Goal: Task Accomplishment & Management: Complete application form

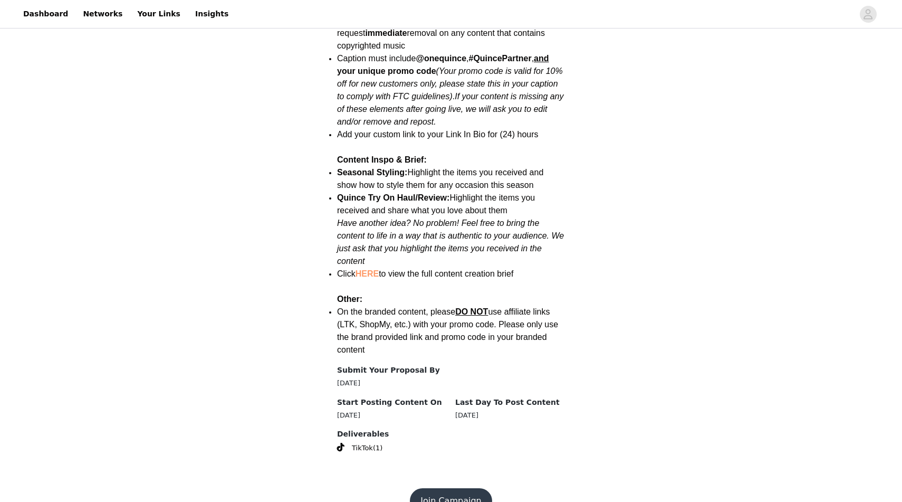
click at [438, 488] on button "Join Campaign" at bounding box center [451, 500] width 82 height 25
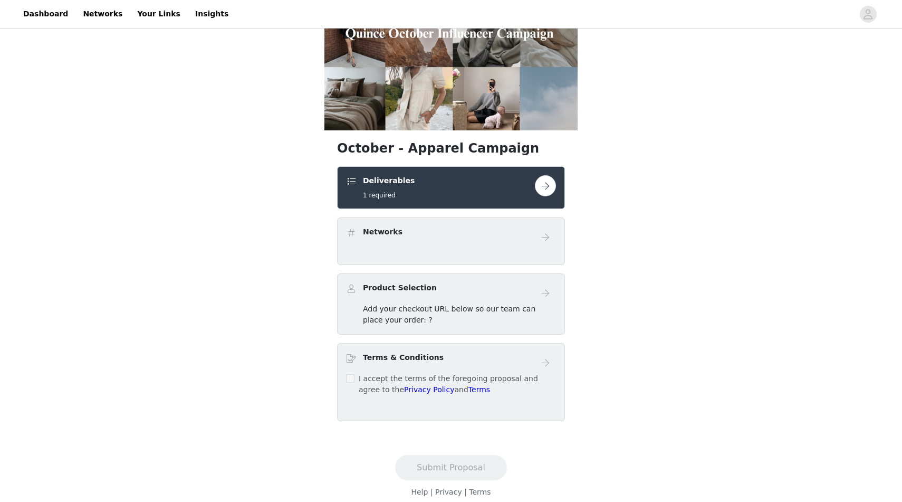
scroll to position [99, 0]
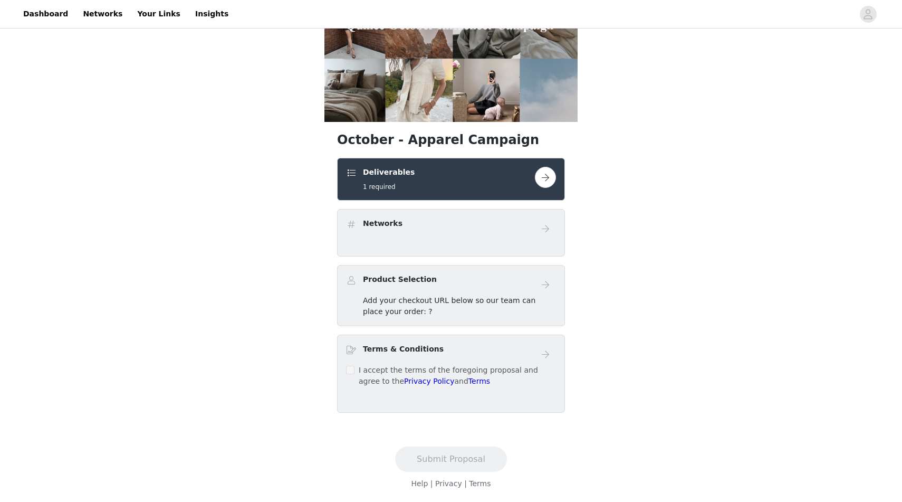
click at [546, 177] on button "button" at bounding box center [545, 177] width 21 height 21
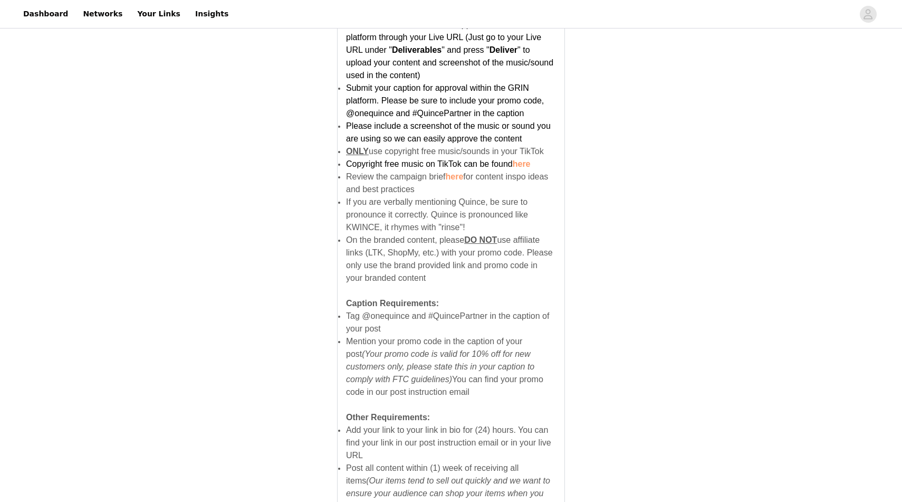
scroll to position [633, 0]
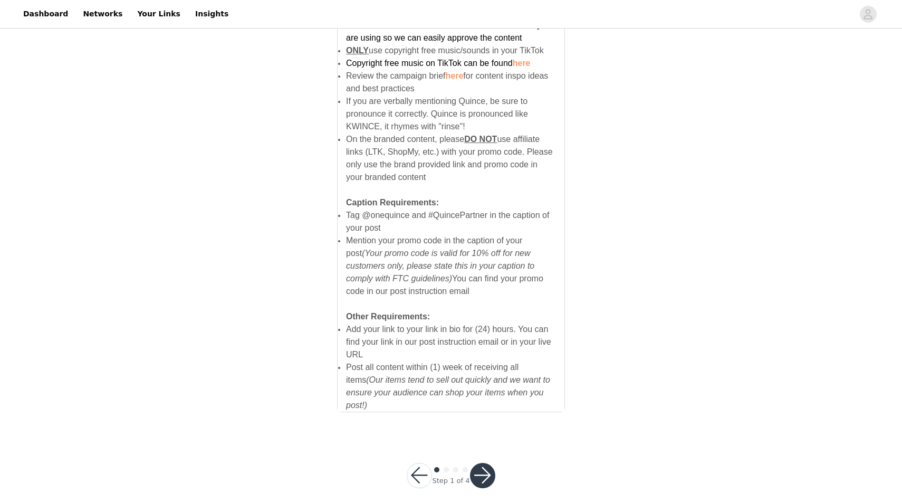
click at [489, 464] on button "button" at bounding box center [482, 475] width 25 height 25
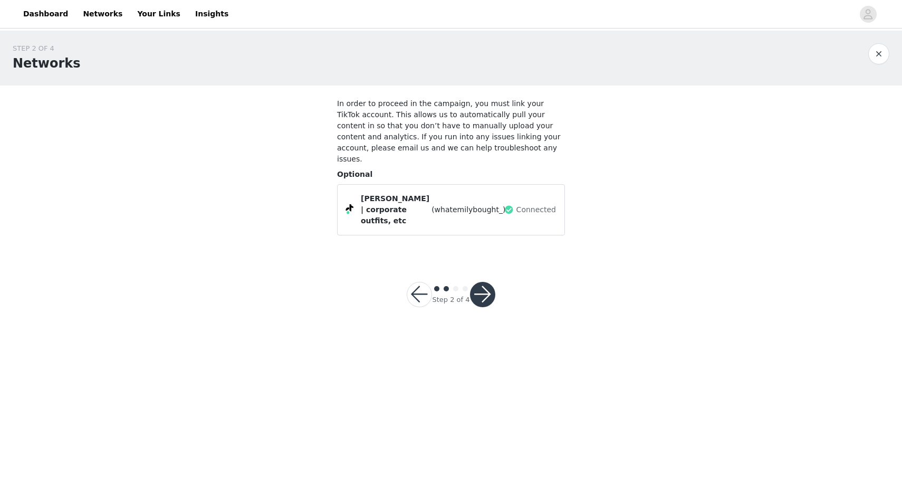
click at [487, 282] on button "button" at bounding box center [482, 294] width 25 height 25
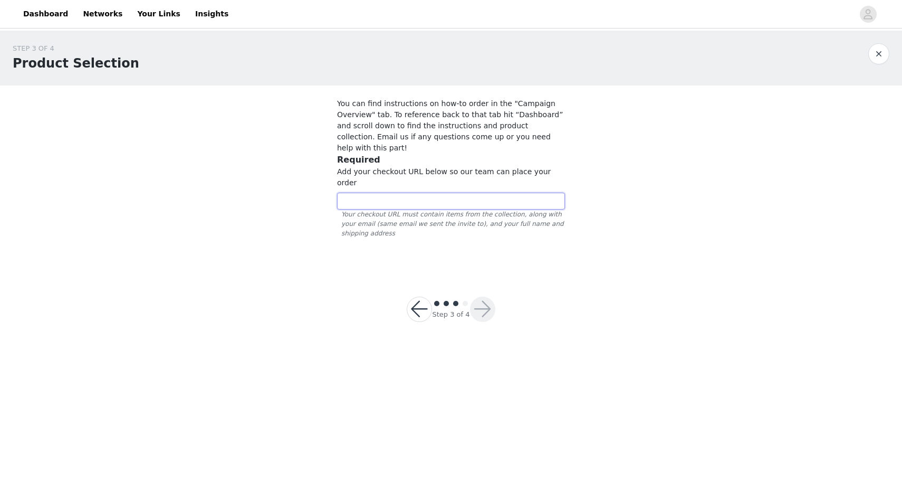
click at [392, 193] on input "text" at bounding box center [451, 201] width 228 height 17
paste input "[URL][DOMAIN_NAME]"
type input "[URL][DOMAIN_NAME]"
click at [478, 296] on button "button" at bounding box center [482, 308] width 25 height 25
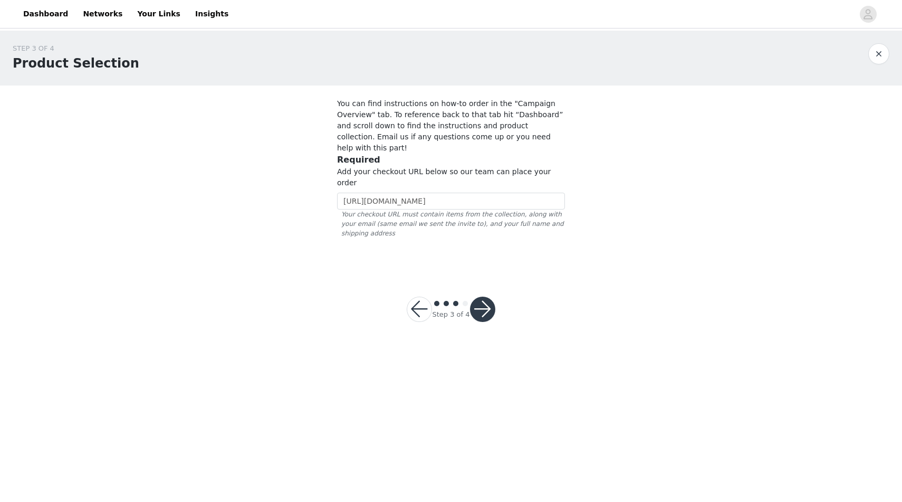
scroll to position [0, 0]
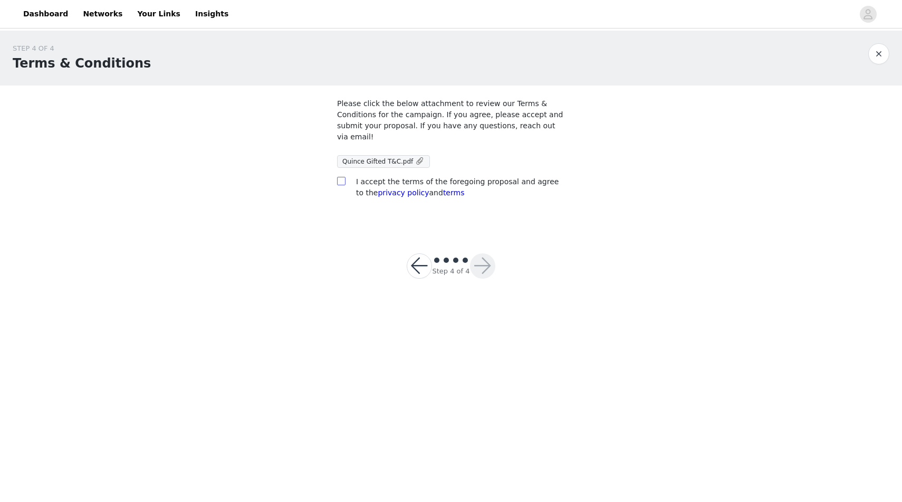
click at [342, 181] on input "checkbox" at bounding box center [340, 180] width 7 height 7
checkbox input "true"
click at [476, 266] on button "button" at bounding box center [482, 265] width 25 height 25
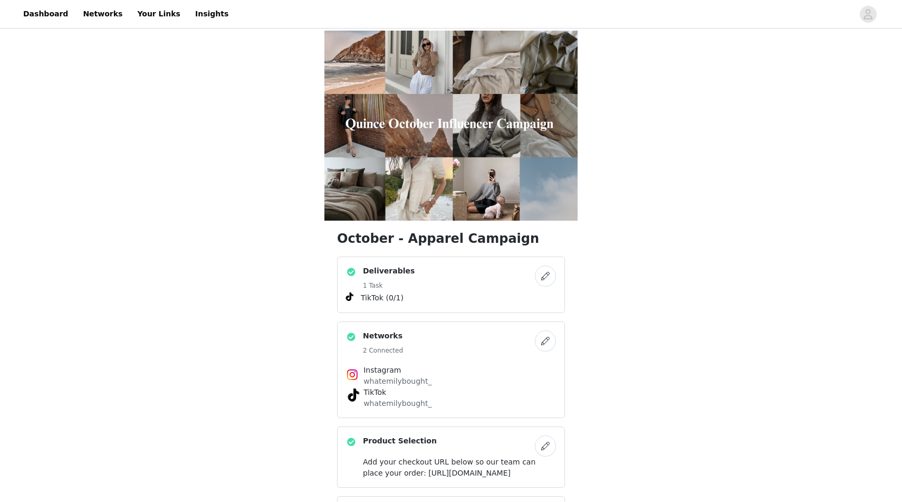
scroll to position [172, 0]
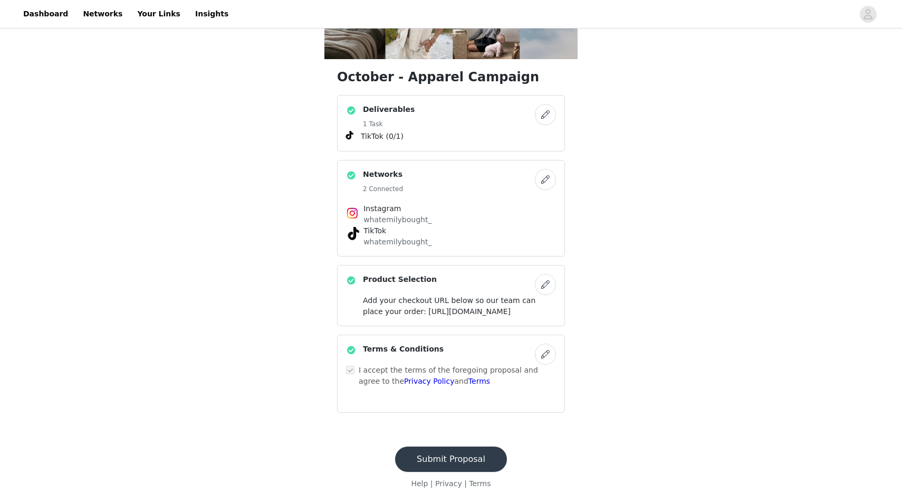
click at [442, 459] on button "Submit Proposal" at bounding box center [451, 458] width 112 height 25
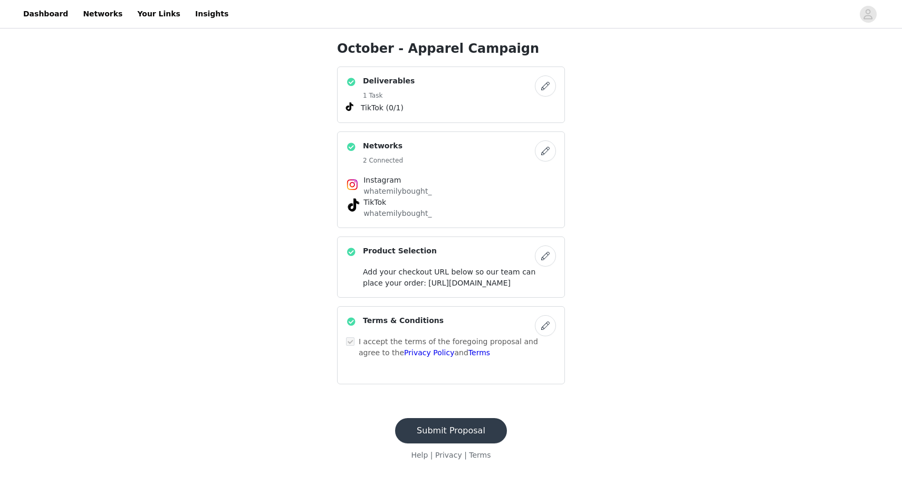
scroll to position [0, 0]
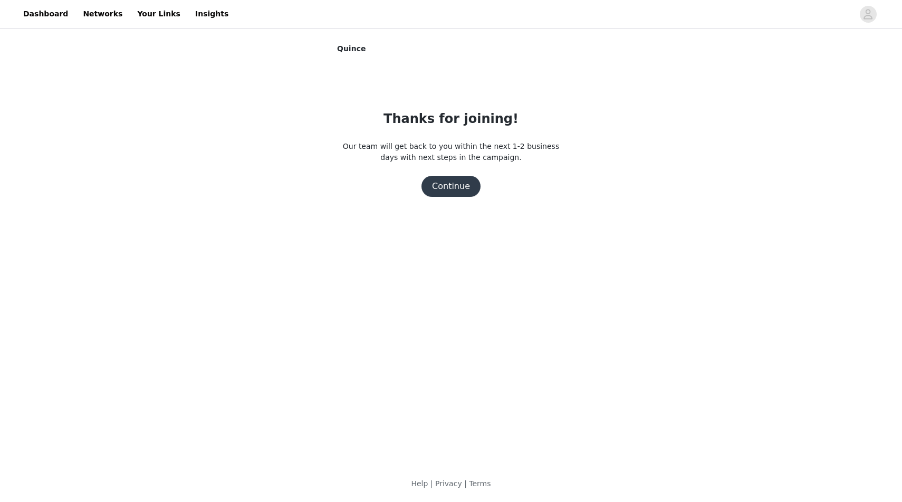
click at [459, 182] on button "Continue" at bounding box center [450, 186] width 59 height 21
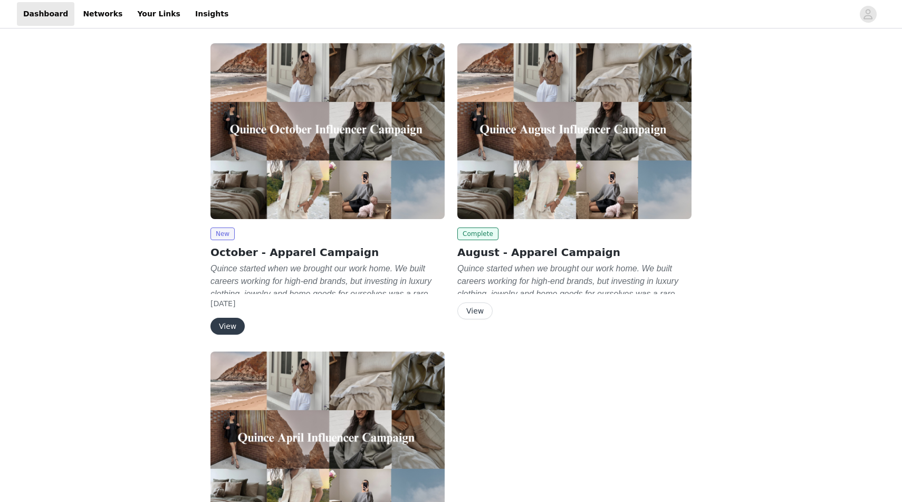
click at [220, 334] on div "New October - Apparel Campaign Quince started when we brought our work home. We…" at bounding box center [327, 191] width 247 height 308
click at [229, 325] on button "View" at bounding box center [227, 326] width 34 height 17
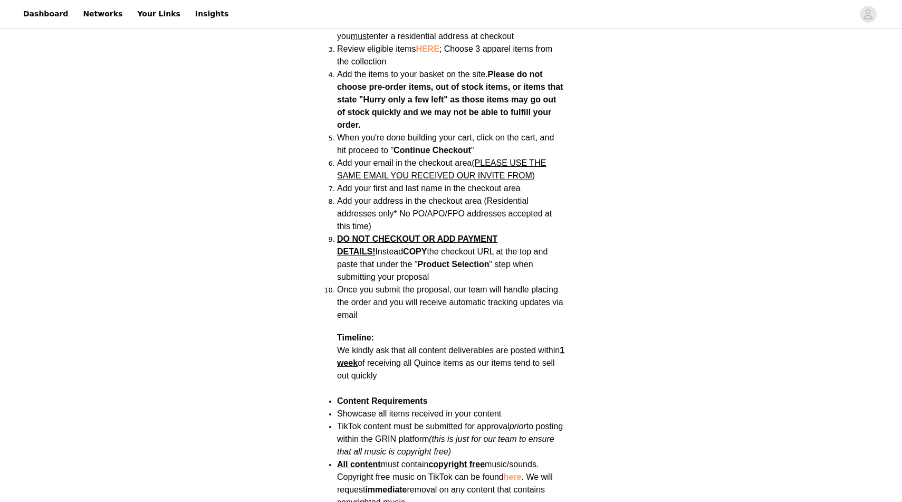
scroll to position [802, 0]
